Goal: Task Accomplishment & Management: Use online tool/utility

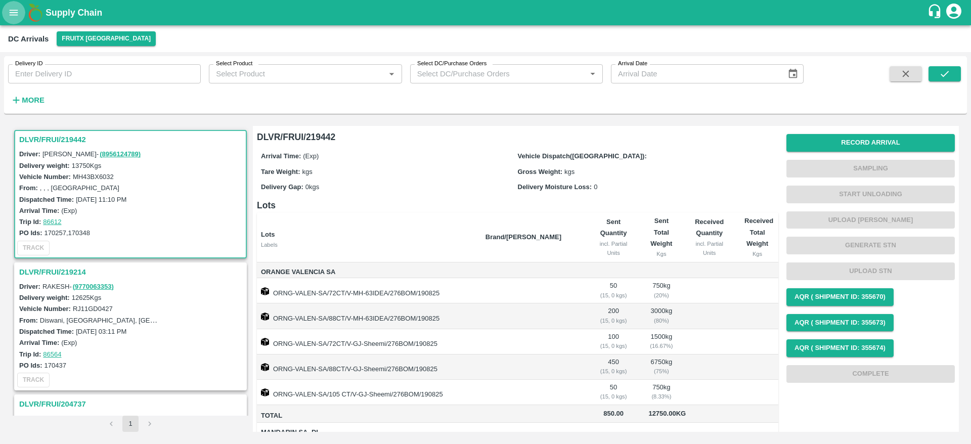
click at [15, 12] on icon "open drawer" at bounding box center [14, 13] width 9 height 6
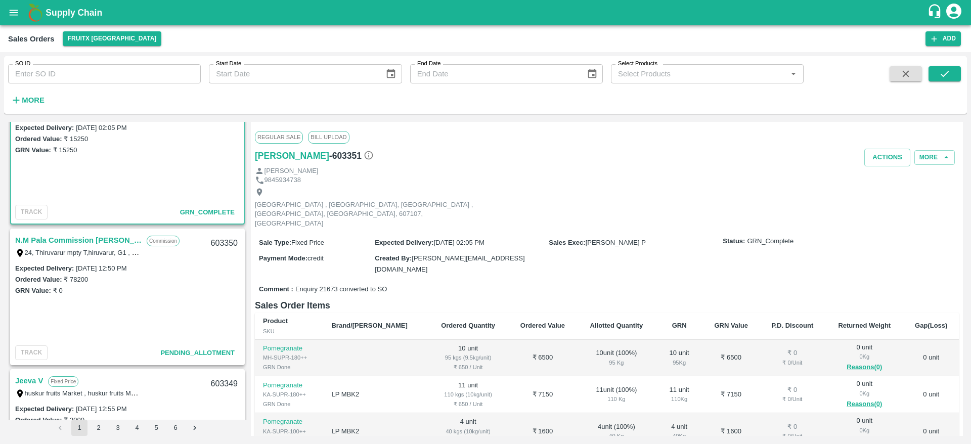
scroll to position [36, 0]
click at [97, 239] on link "N.M Pala Commission Mundy" at bounding box center [78, 239] width 126 height 13
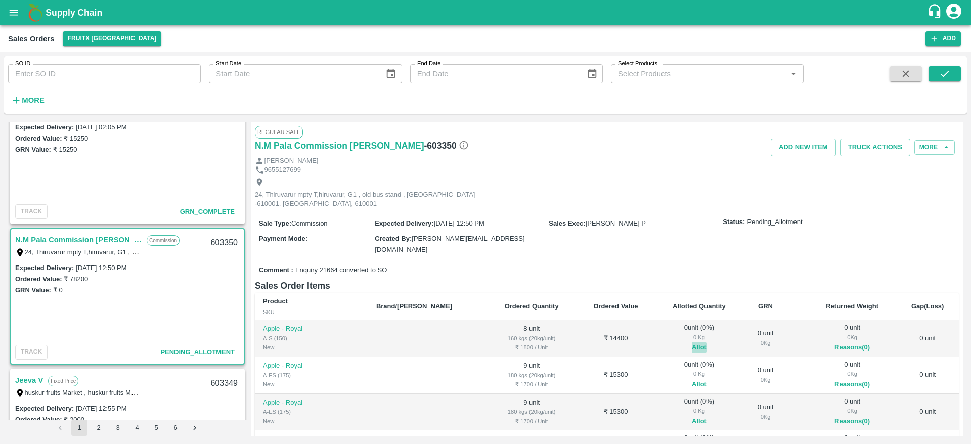
click at [692, 342] on button "Allot" at bounding box center [699, 348] width 15 height 12
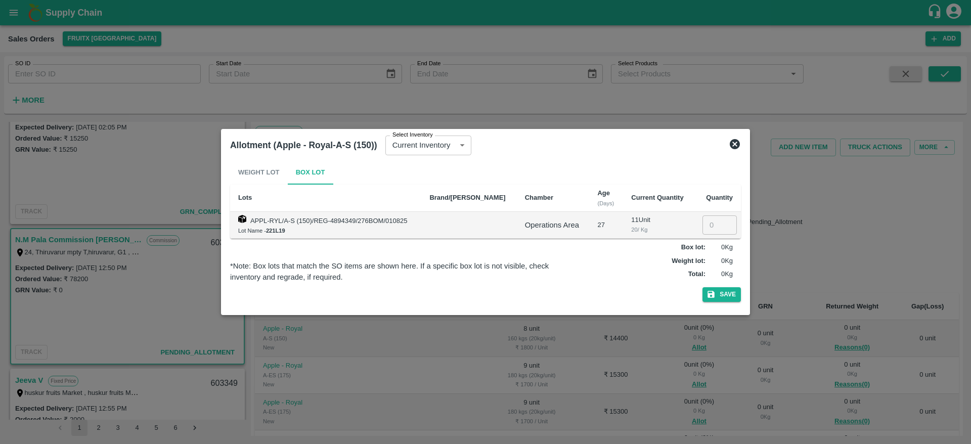
click at [712, 219] on input "number" at bounding box center [719, 224] width 34 height 19
type input "8"
click at [720, 298] on button "Save" at bounding box center [721, 294] width 38 height 15
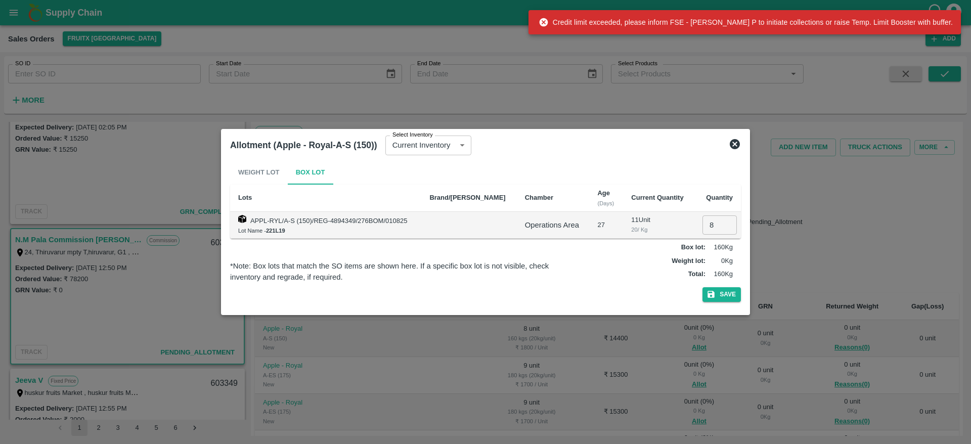
click at [737, 144] on icon at bounding box center [734, 144] width 10 height 10
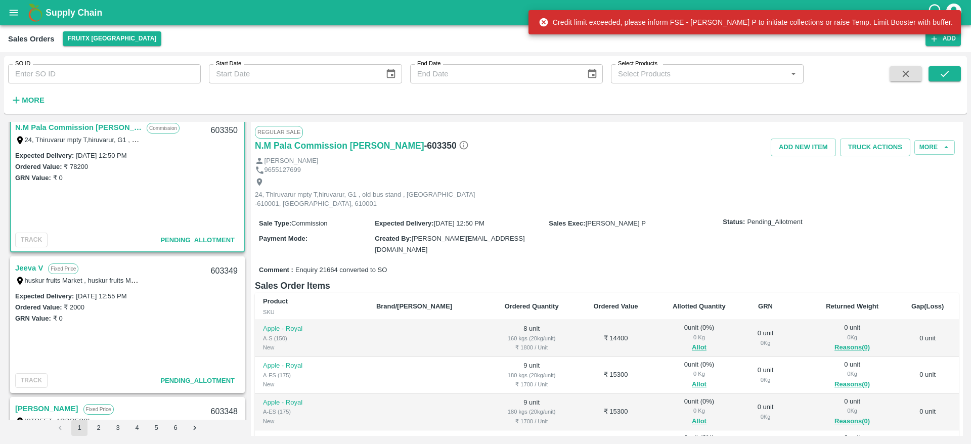
scroll to position [152, 0]
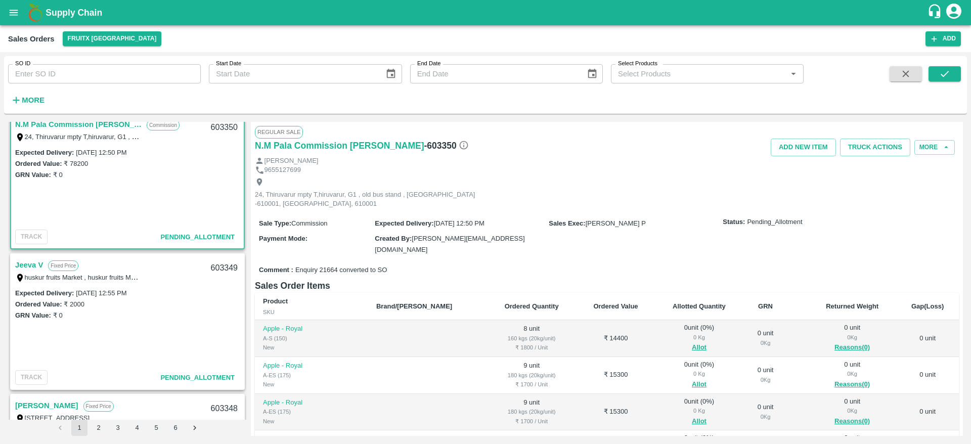
click at [29, 262] on link "Jeeva V" at bounding box center [29, 264] width 28 height 13
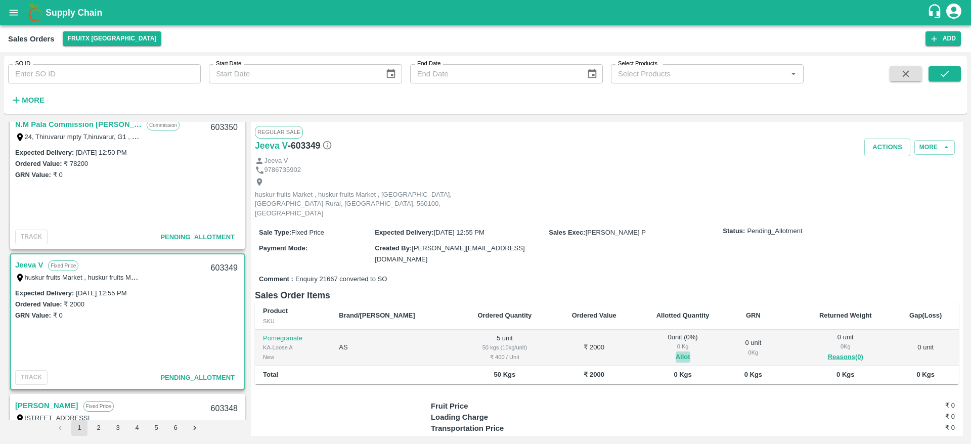
click at [675, 351] on button "Allot" at bounding box center [682, 357] width 15 height 12
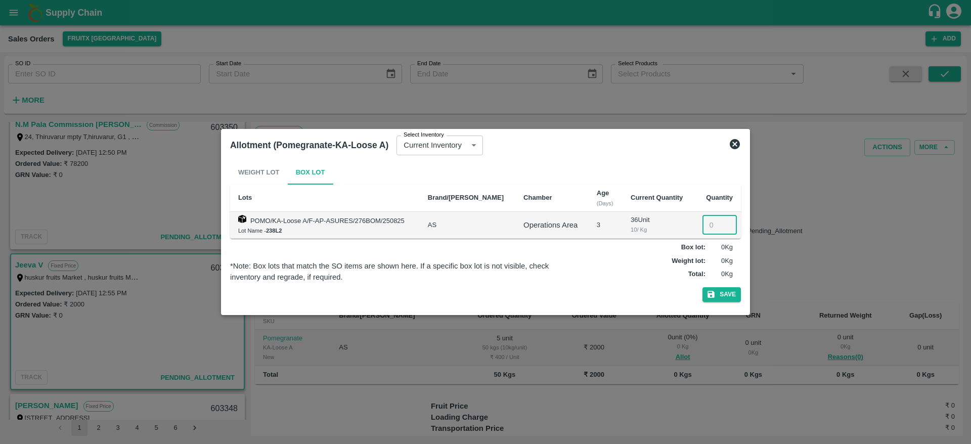
click at [704, 222] on input "number" at bounding box center [719, 224] width 34 height 19
type input "5"
click at [725, 296] on button "Save" at bounding box center [721, 294] width 38 height 15
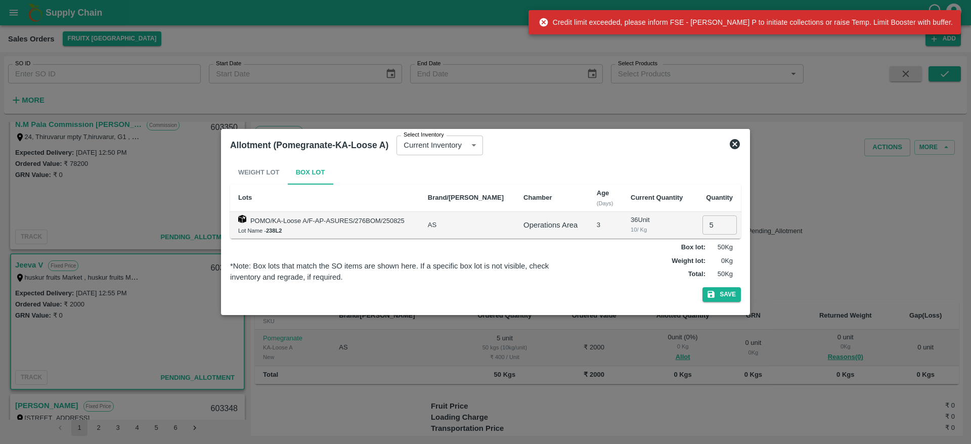
click at [732, 141] on icon at bounding box center [734, 144] width 10 height 10
